Goal: Transaction & Acquisition: Download file/media

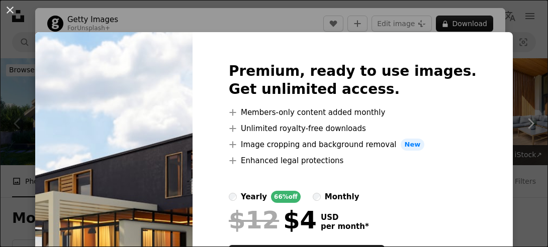
scroll to position [172, 0]
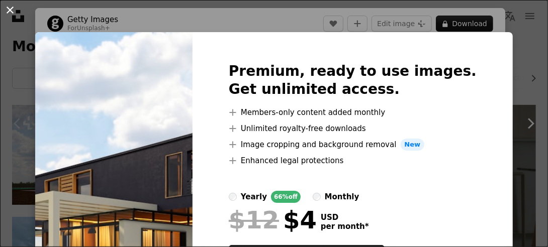
click at [9, 12] on button "An X shape" at bounding box center [10, 10] width 12 height 12
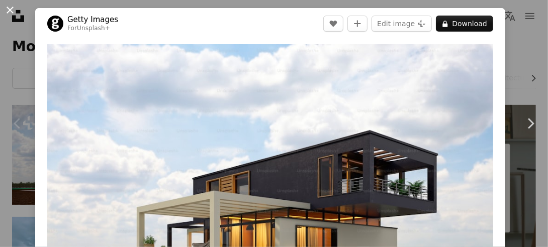
click at [9, 7] on button "An X shape" at bounding box center [10, 10] width 12 height 12
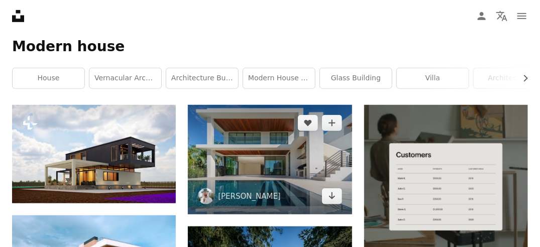
click at [252, 157] on img at bounding box center [270, 160] width 164 height 110
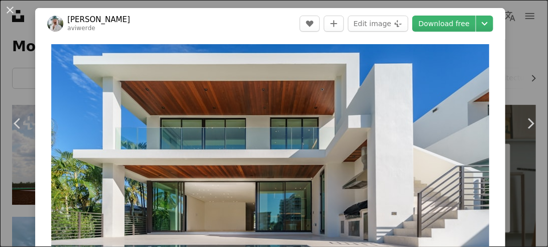
click at [424, 27] on link "Download free" at bounding box center [443, 24] width 63 height 16
click at [435, 20] on link "Download free" at bounding box center [443, 24] width 63 height 16
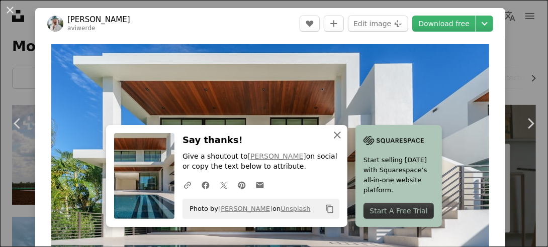
click at [334, 137] on icon "An X shape" at bounding box center [337, 135] width 12 height 12
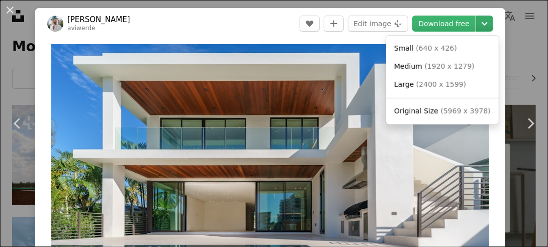
click at [476, 22] on icon "Chevron down" at bounding box center [484, 24] width 16 height 12
click at [420, 67] on span "Medium" at bounding box center [408, 66] width 28 height 8
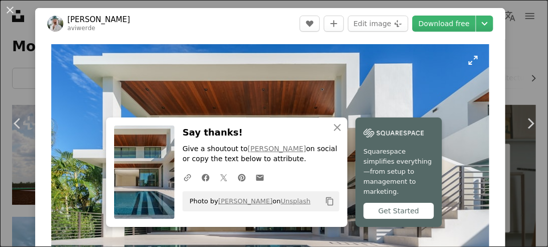
click at [250, 106] on img "Zoom in on this image" at bounding box center [270, 190] width 438 height 292
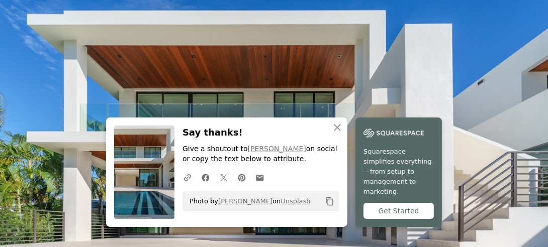
scroll to position [54, 0]
